Goal: Transaction & Acquisition: Purchase product/service

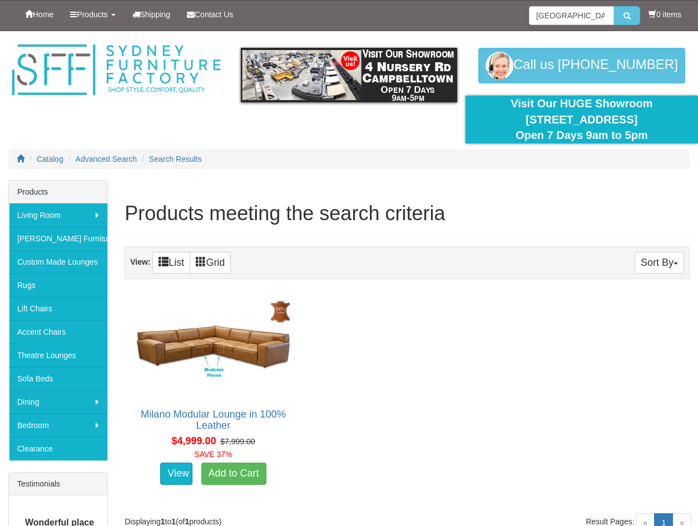
scroll to position [111, 0]
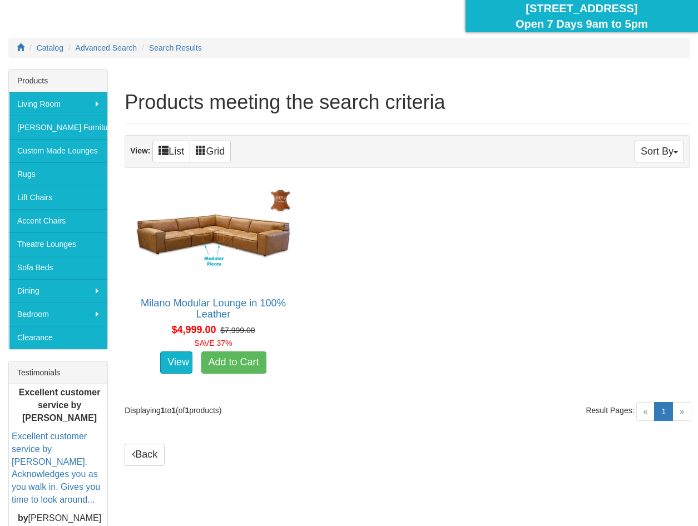
click at [609, 485] on div "Products meeting the search criteria Sort By Product Name+ Price Quantity View:…" at bounding box center [349, 324] width 698 height 511
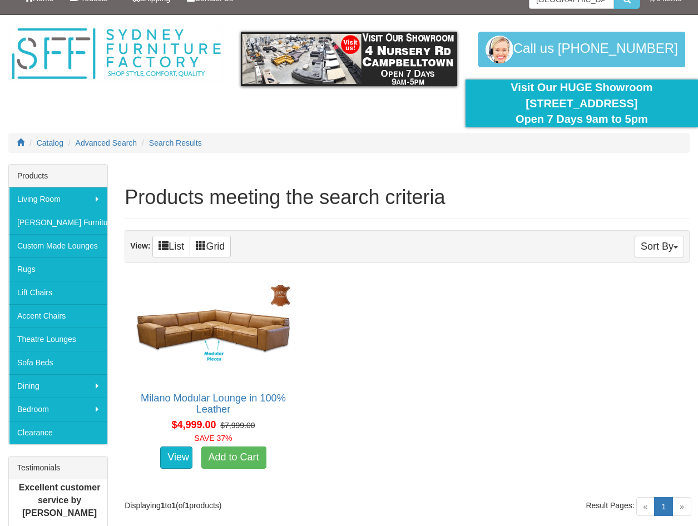
scroll to position [0, 0]
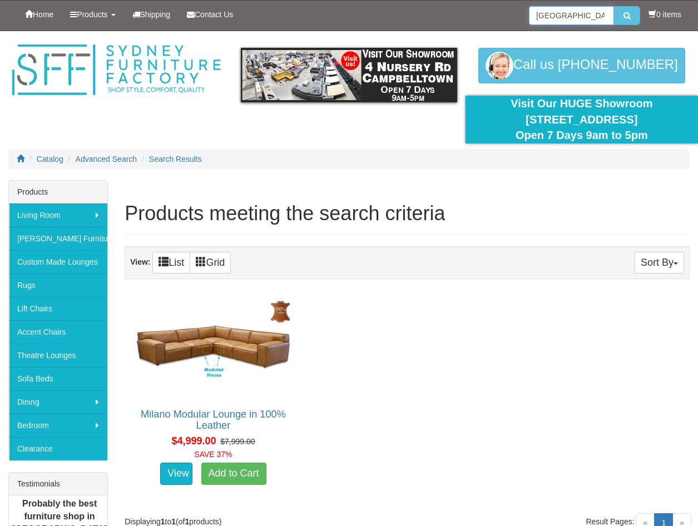
drag, startPoint x: 566, startPoint y: 17, endPoint x: 497, endPoint y: 18, distance: 68.5
click at [499, 18] on div "Home Products Living Room Lounges Sofas Australian Made Lounges Corner Modular …" at bounding box center [349, 16] width 682 height 30
type input "CONAN"
click at [614, 6] on button "submit" at bounding box center [627, 15] width 26 height 19
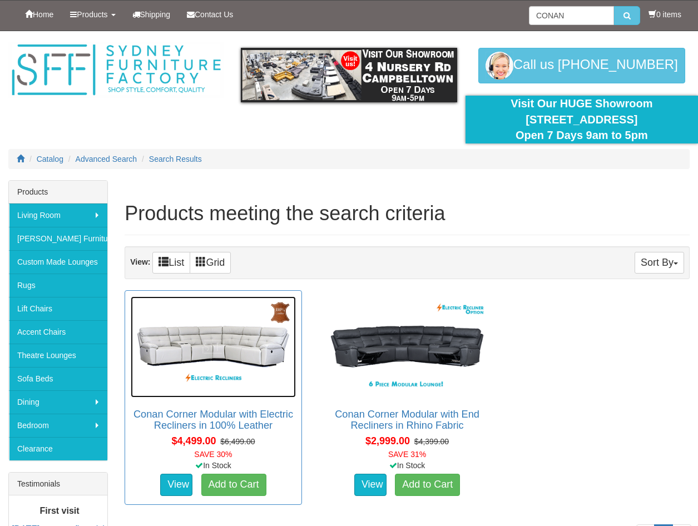
click at [241, 356] on img at bounding box center [213, 347] width 165 height 101
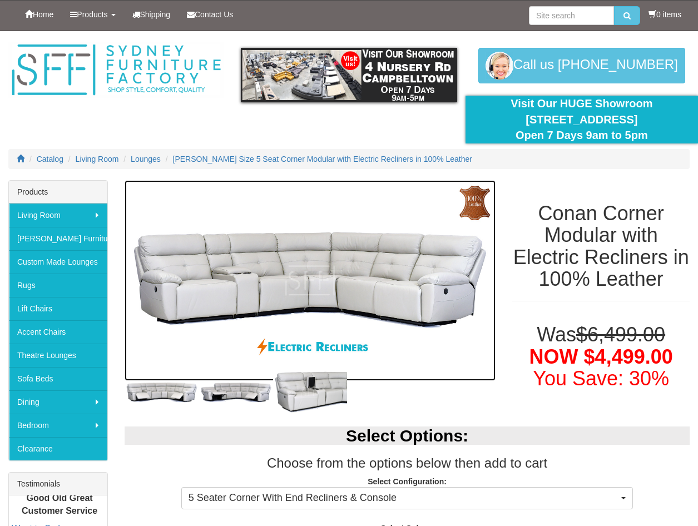
click at [321, 269] on img at bounding box center [310, 280] width 371 height 201
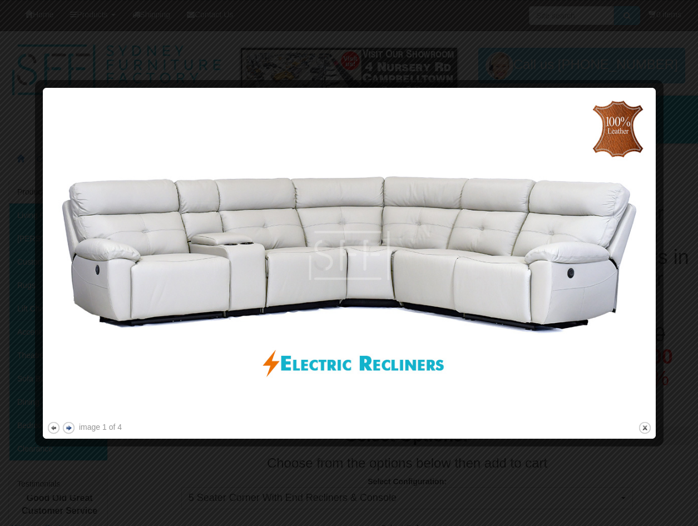
click at [73, 426] on button "next" at bounding box center [69, 428] width 14 height 14
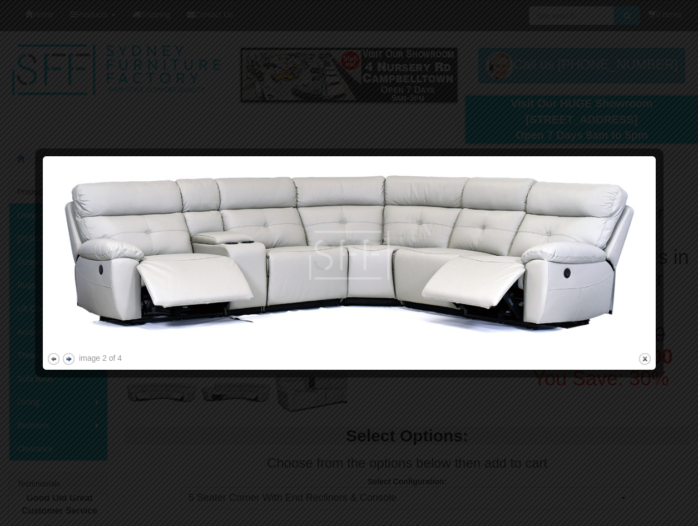
click at [70, 362] on button "next" at bounding box center [69, 359] width 14 height 14
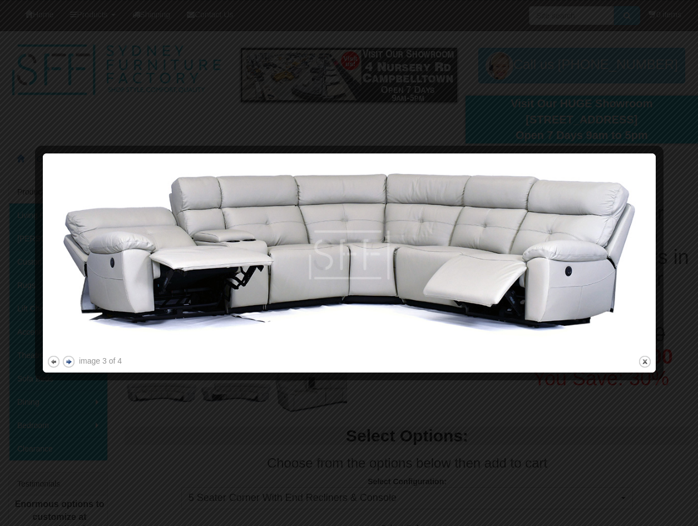
click at [70, 362] on button "next" at bounding box center [69, 362] width 14 height 14
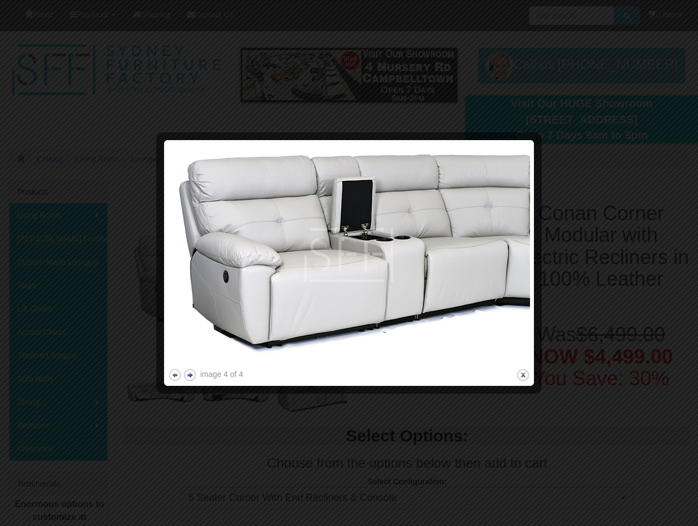
click at [188, 376] on button "next" at bounding box center [190, 375] width 14 height 14
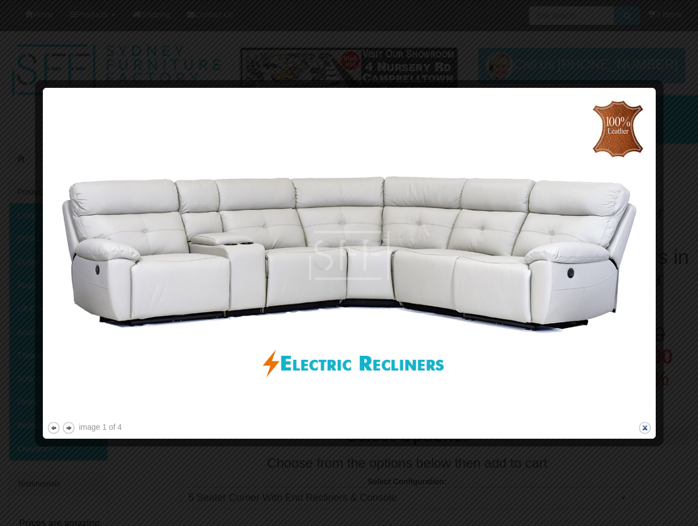
click at [651, 428] on button "close" at bounding box center [645, 428] width 14 height 14
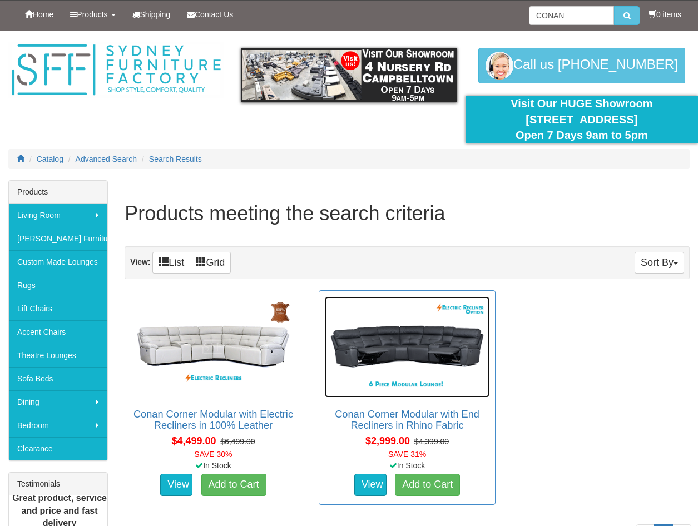
click at [420, 352] on img at bounding box center [407, 347] width 165 height 101
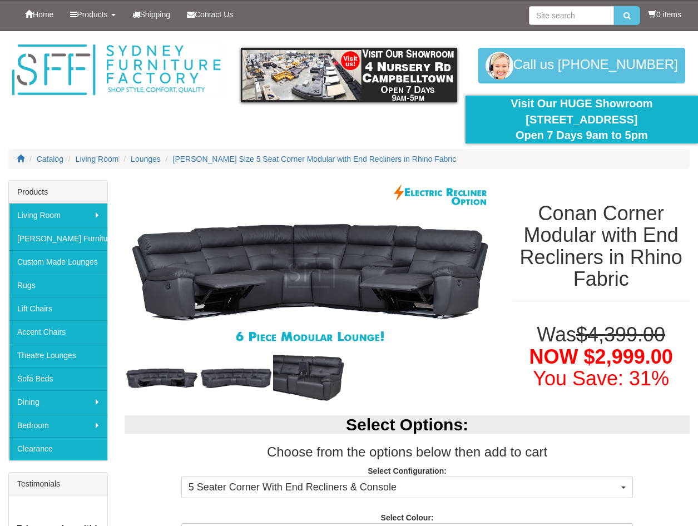
drag, startPoint x: 4, startPoint y: 470, endPoint x: 6, endPoint y: 462, distance: 8.1
click at [4, 470] on div "Products Living Room [GEOGRAPHIC_DATA] Sofas Australian Made Lounges Corner Mod…" at bounding box center [58, 435] width 116 height 511
click at [584, 24] on li at bounding box center [584, 16] width 111 height 30
click at [577, 21] on input "search" at bounding box center [571, 15] width 85 height 19
type input "ENCORE"
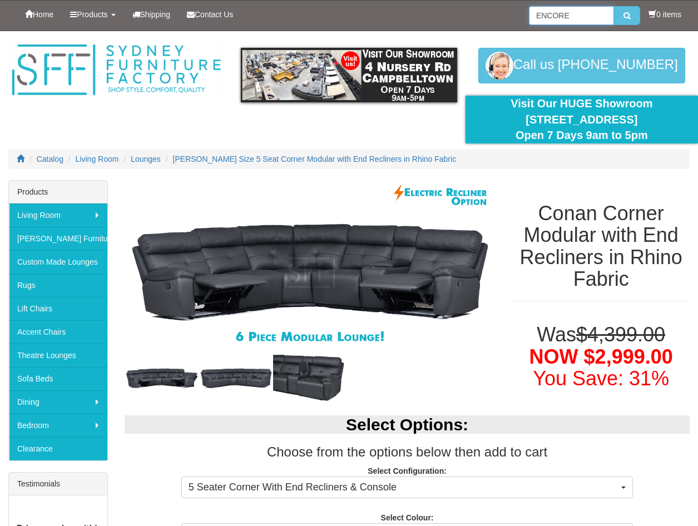
click at [614, 6] on button "submit" at bounding box center [627, 15] width 26 height 19
